Goal: Book appointment/travel/reservation

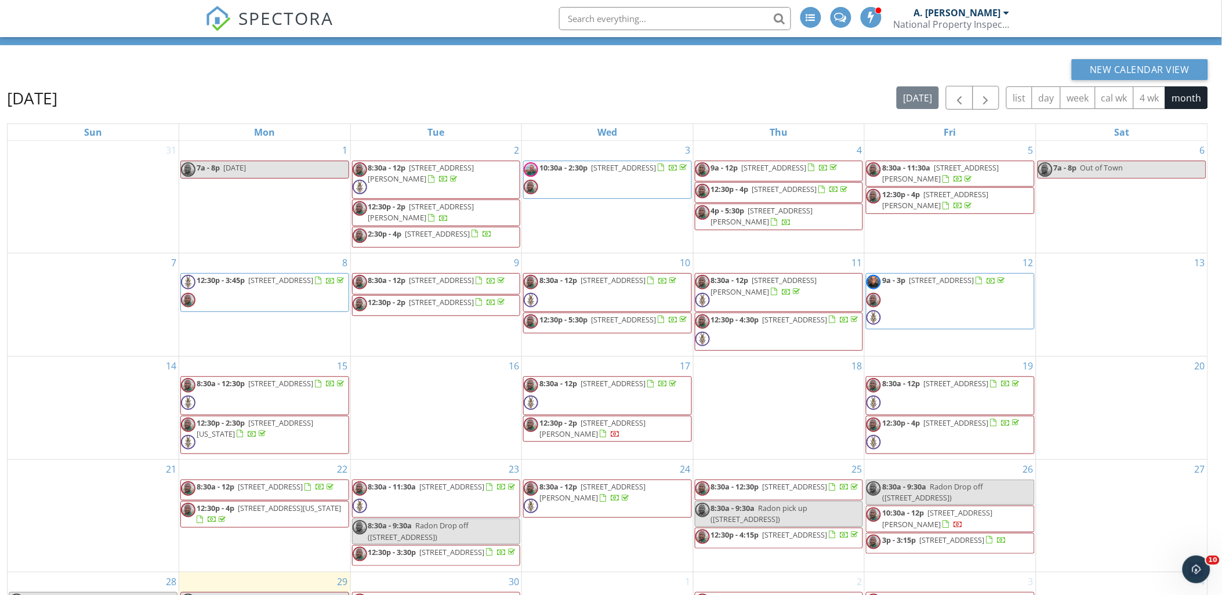
scroll to position [154, 0]
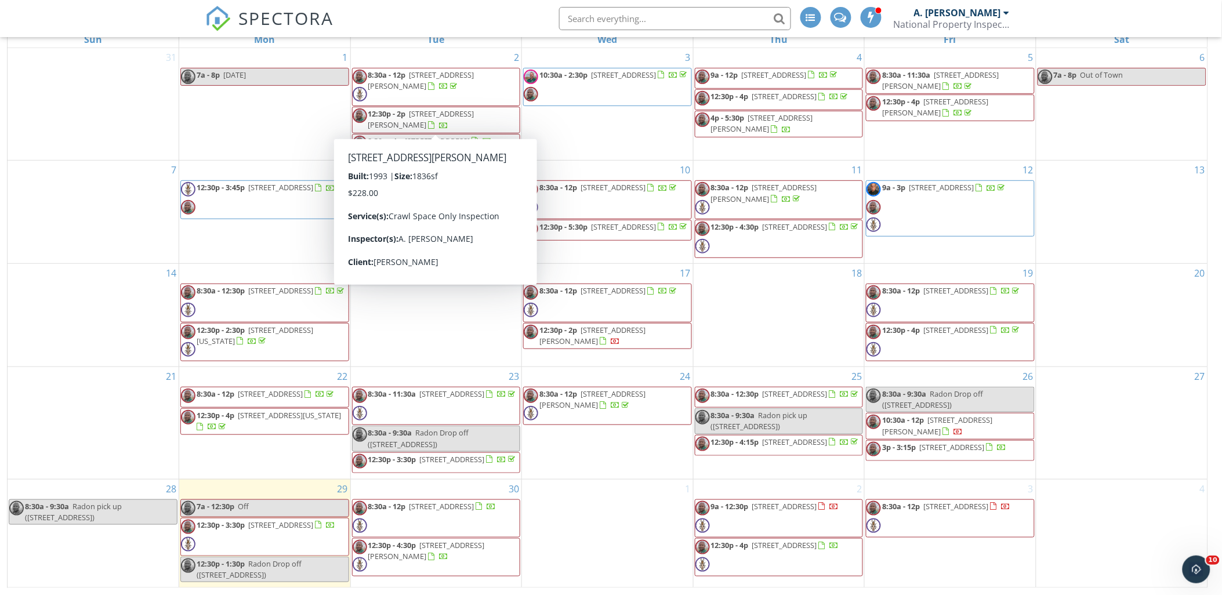
click at [473, 333] on div "16" at bounding box center [436, 315] width 171 height 103
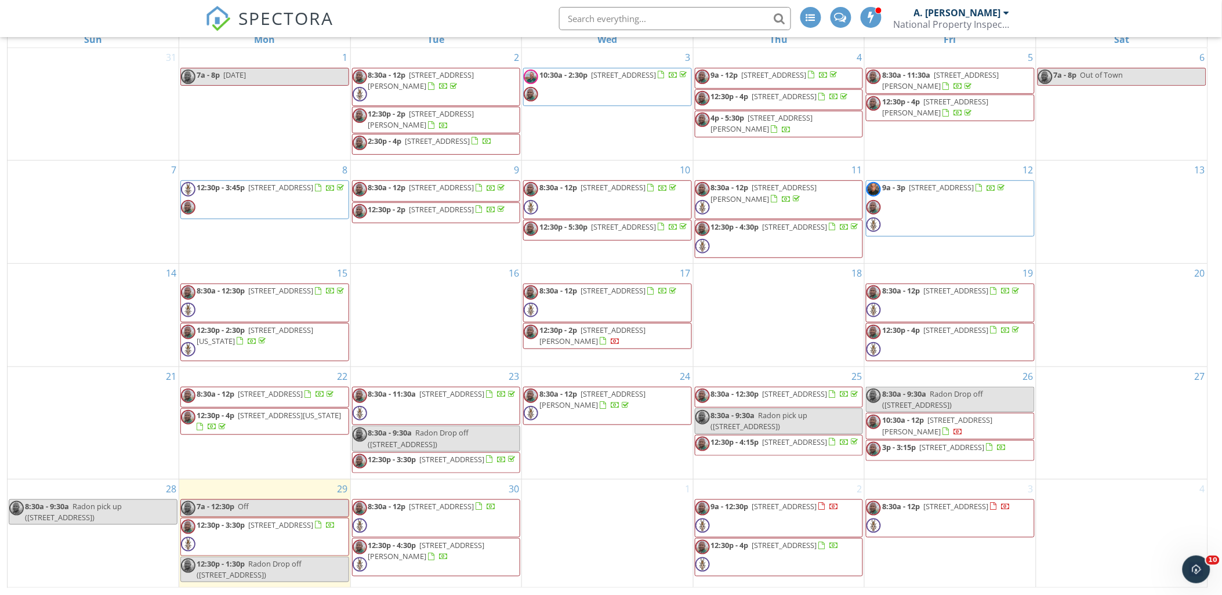
click at [581, 467] on div "24 8:30a - 12p 167 Abaco Wy , Hampstead 28443" at bounding box center [607, 423] width 171 height 112
click at [634, 525] on div "1" at bounding box center [607, 534] width 171 height 108
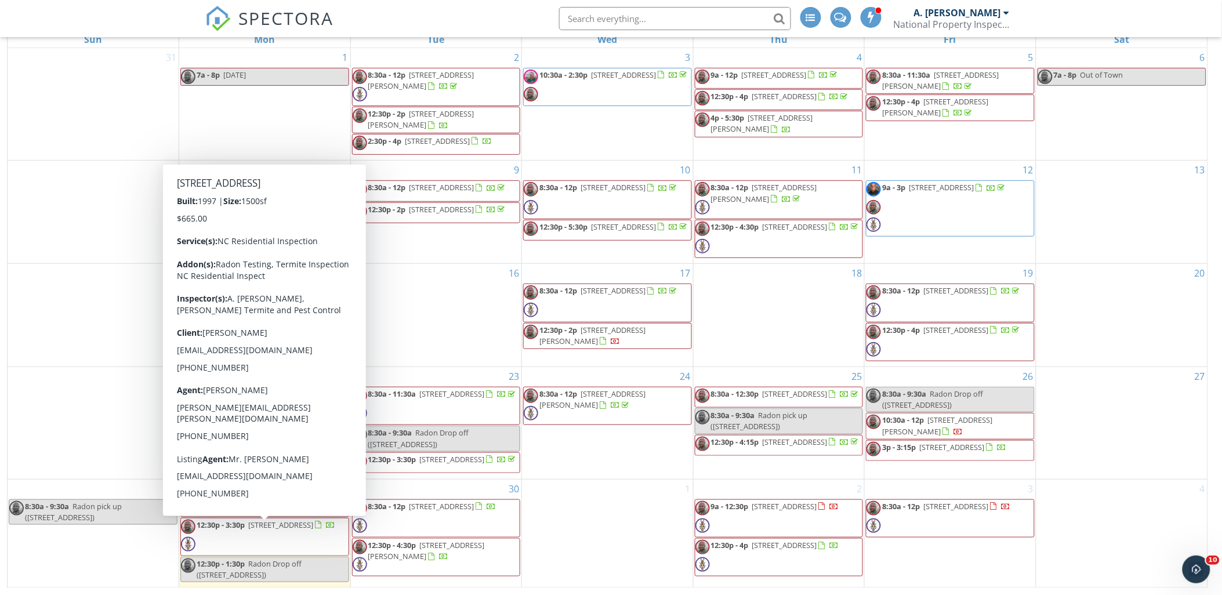
drag, startPoint x: 262, startPoint y: 532, endPoint x: 267, endPoint y: 529, distance: 6.3
click at [267, 529] on span "617 S 2nd St, Wilmington 28401" at bounding box center [280, 525] width 65 height 10
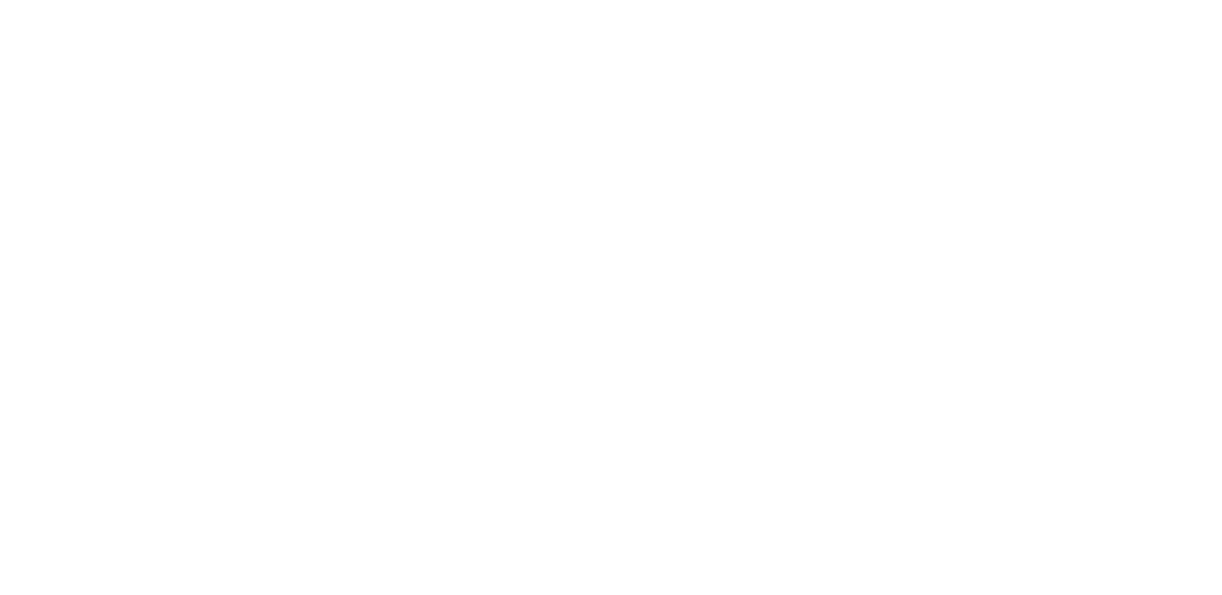
click at [32, 242] on div "[DATE] 12:30 pm - 3:30 pm [STREET_ADDRESS] [GEOGRAPHIC_DATA]" at bounding box center [16, 299] width 32 height 114
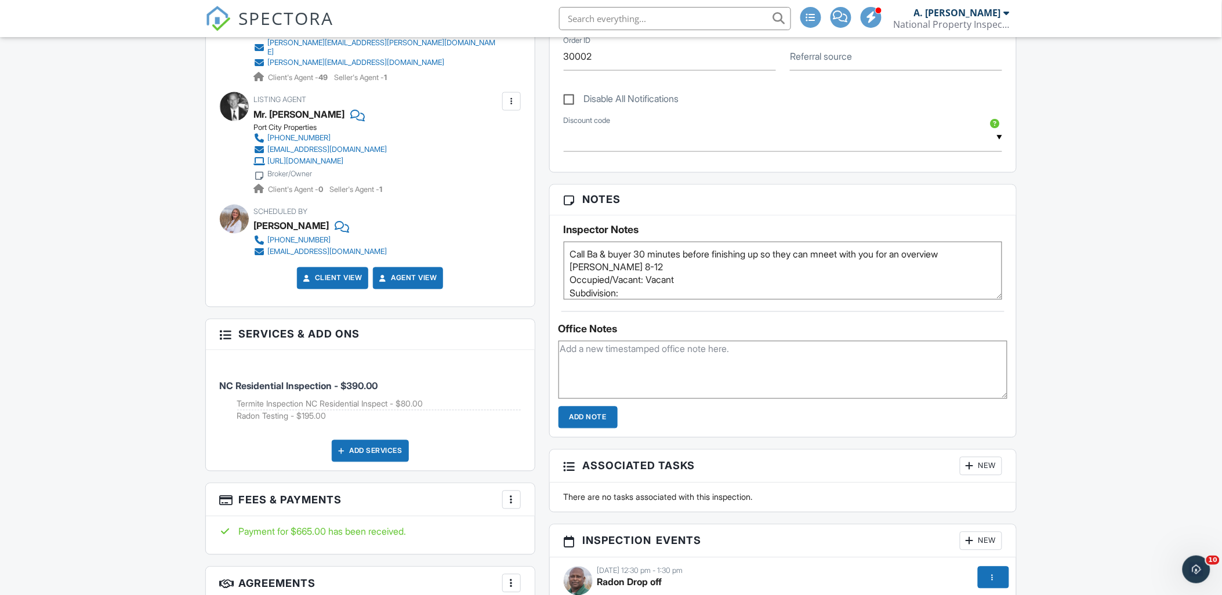
click at [1068, 240] on div "Dashboard Inspections Calendar Settings Profile Support Center Inspection Detai…" at bounding box center [611, 518] width 1222 height 2177
click at [1075, 216] on div "Dashboard Inspections Calendar Settings Profile Support Center Inspection Detai…" at bounding box center [611, 518] width 1222 height 2177
